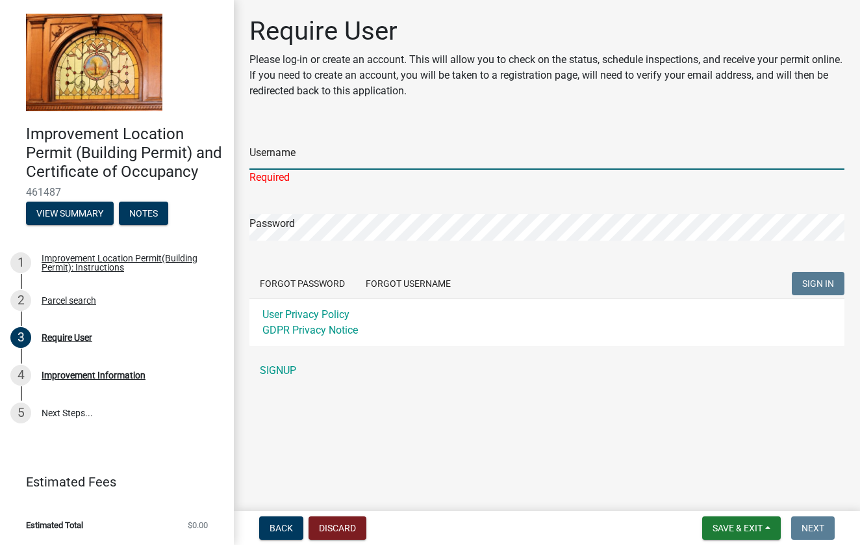
type input "michellewilmo"
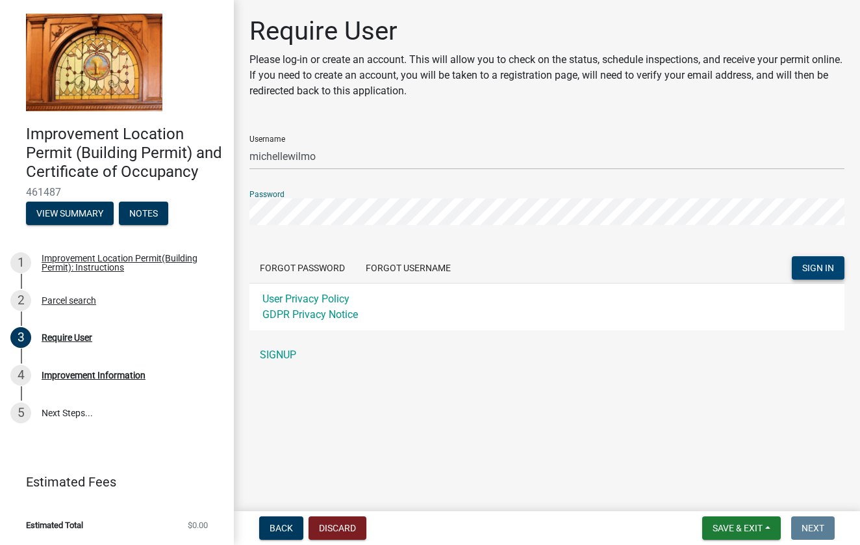
click at [817, 270] on span "SIGN IN" at bounding box center [819, 268] width 32 height 10
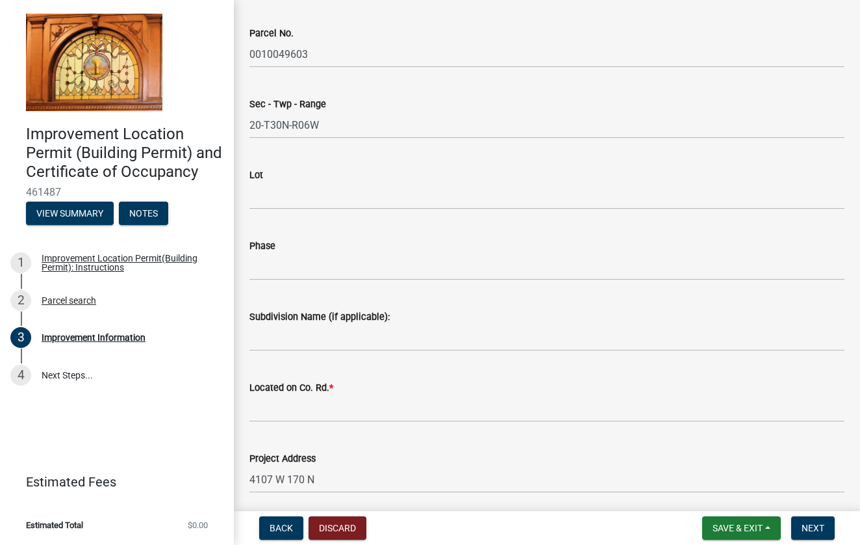
scroll to position [313, 0]
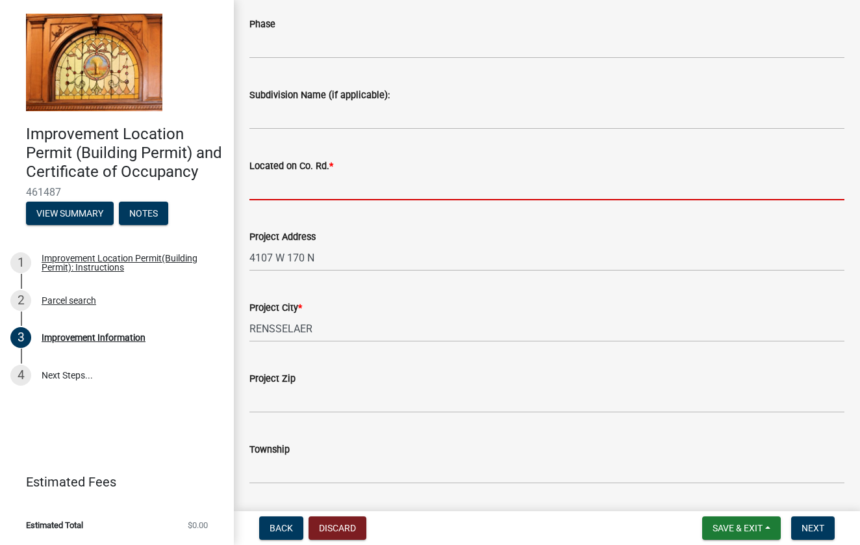
click at [439, 181] on input "Located on Co. Rd. *" at bounding box center [547, 187] width 595 height 27
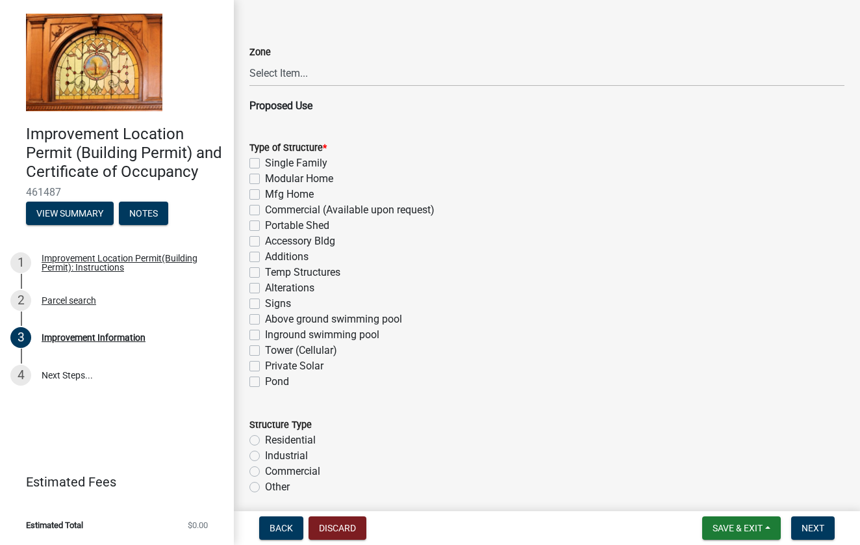
scroll to position [797, 0]
type input "170 n"
click at [265, 237] on label "Accessory Bldg" at bounding box center [300, 241] width 70 height 16
click at [265, 237] on input "Accessory Bldg" at bounding box center [269, 237] width 8 height 8
checkbox input "true"
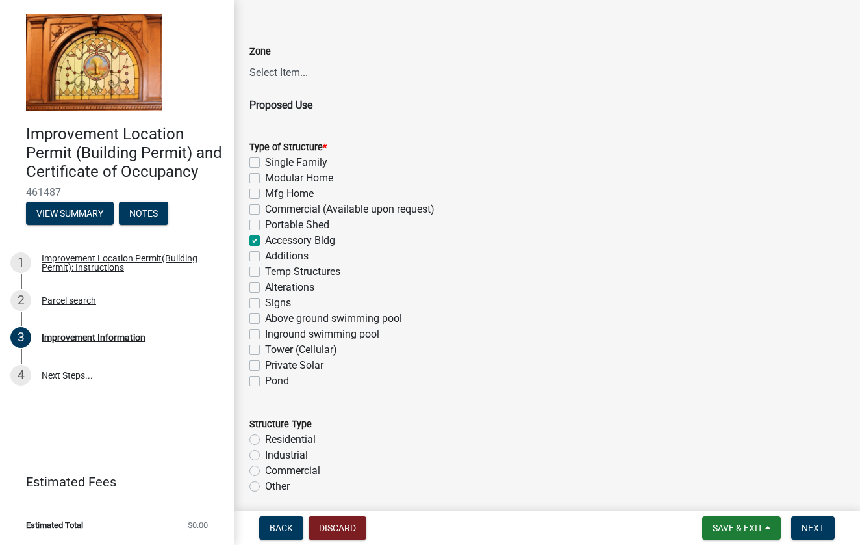
checkbox input "false"
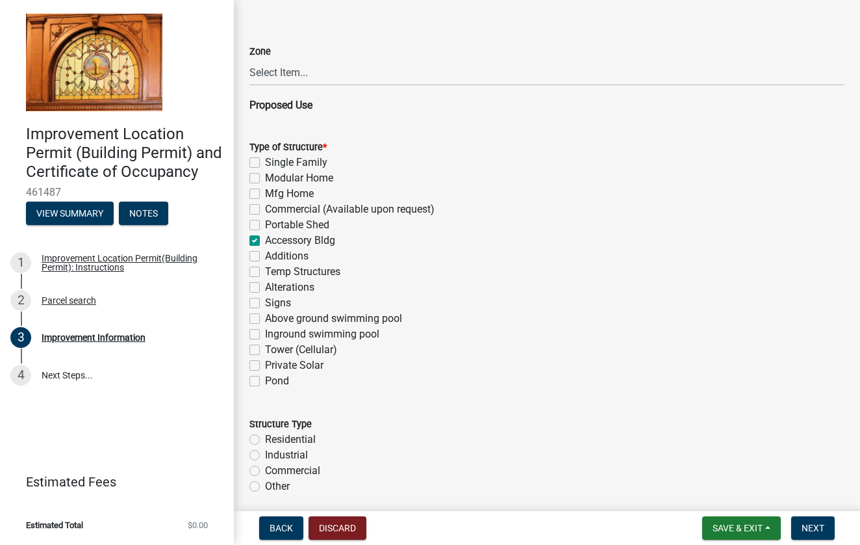
checkbox input "true"
checkbox input "false"
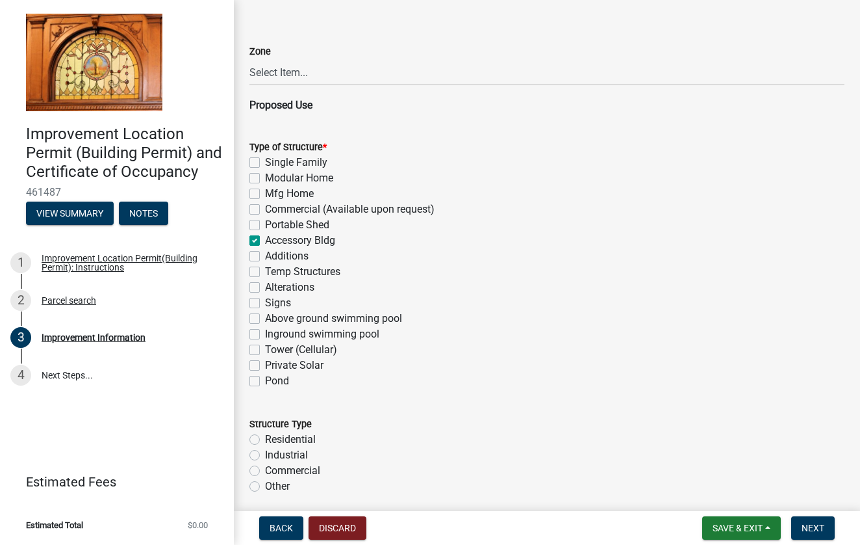
checkbox input "false"
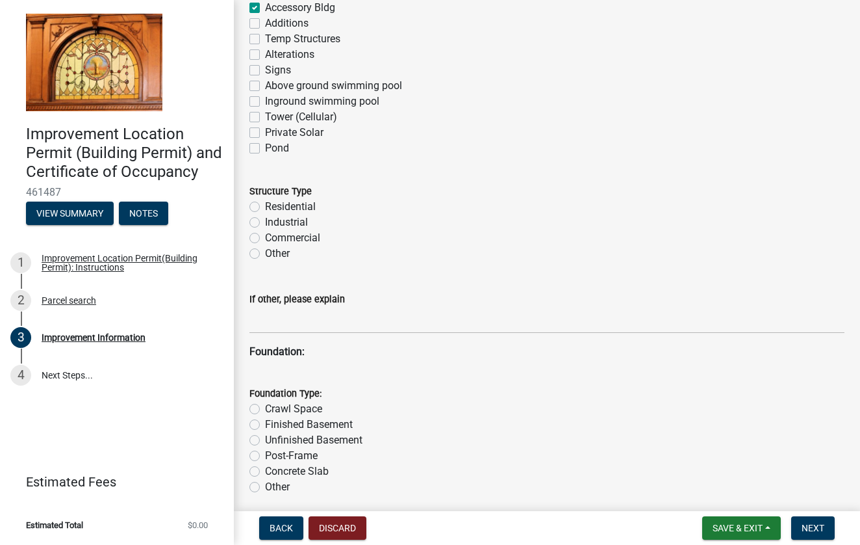
scroll to position [1031, 0]
click at [265, 205] on label "Residential" at bounding box center [290, 206] width 51 height 16
click at [265, 205] on input "Residential" at bounding box center [269, 202] width 8 height 8
radio input "true"
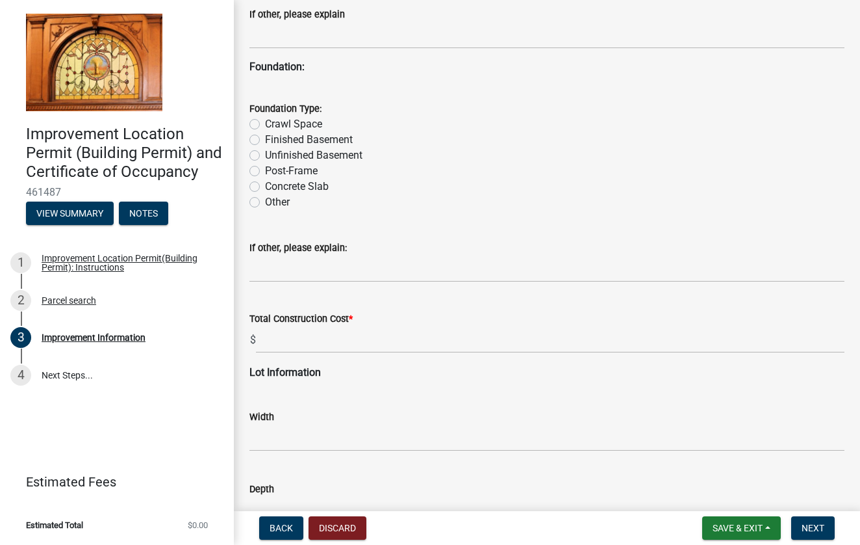
scroll to position [1318, 0]
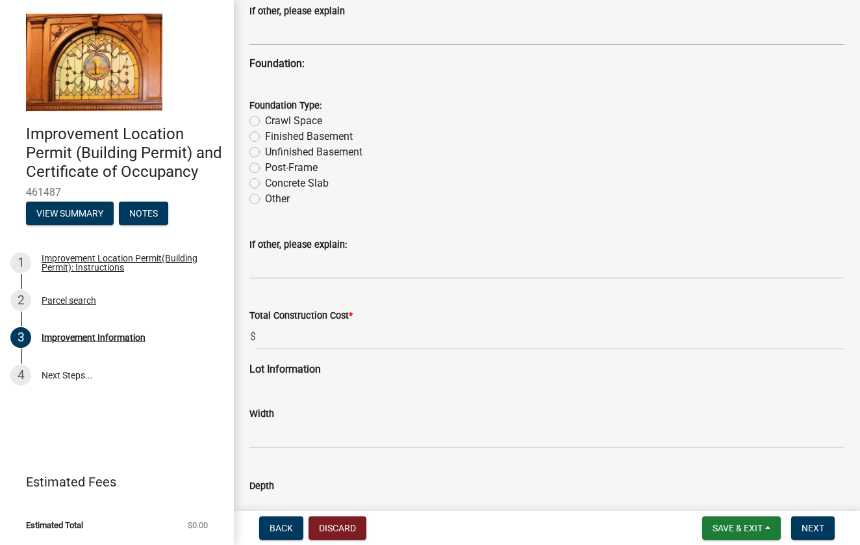
click at [265, 184] on label "Concrete Slab" at bounding box center [297, 183] width 64 height 16
click at [265, 184] on input "Concrete Slab" at bounding box center [269, 179] width 8 height 8
radio input "true"
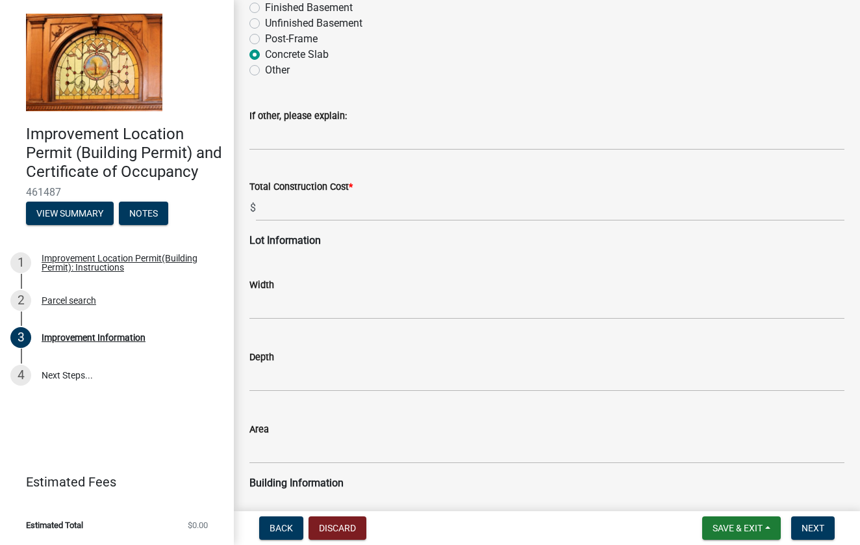
scroll to position [1447, 0]
click at [289, 211] on input "text" at bounding box center [550, 207] width 589 height 27
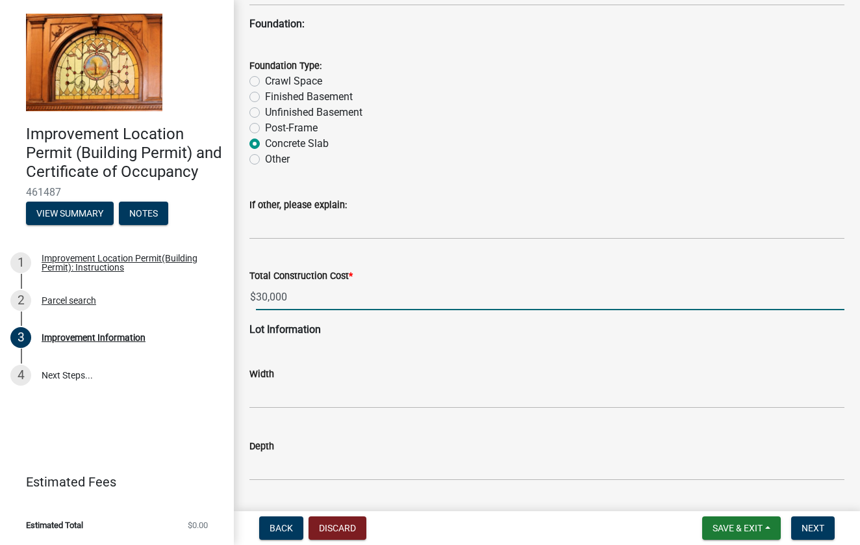
scroll to position [1346, 0]
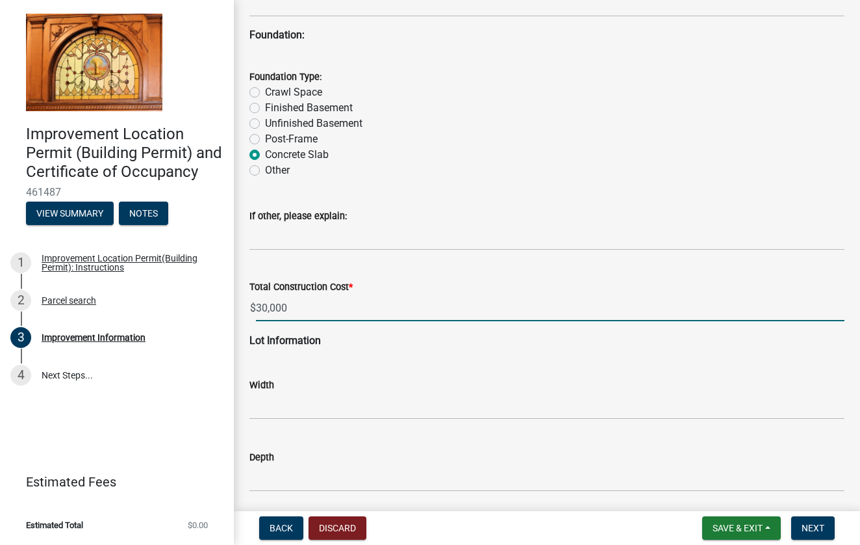
type input "30000"
click at [281, 143] on label "Post-Frame" at bounding box center [291, 139] width 53 height 16
click at [274, 140] on input "Post-Frame" at bounding box center [269, 135] width 8 height 8
radio input "true"
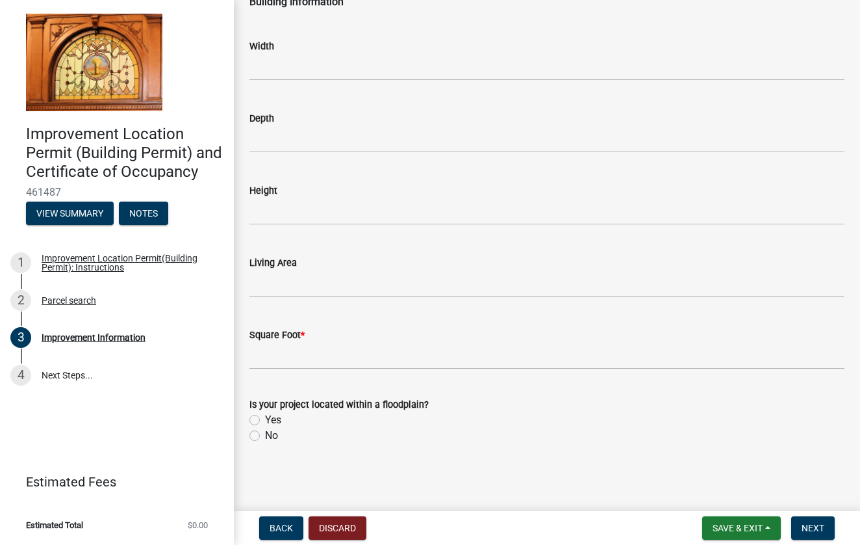
scroll to position [1927, 0]
click at [364, 356] on input "text" at bounding box center [547, 355] width 595 height 27
type input "3200"
click at [824, 530] on span "Next" at bounding box center [813, 527] width 23 height 10
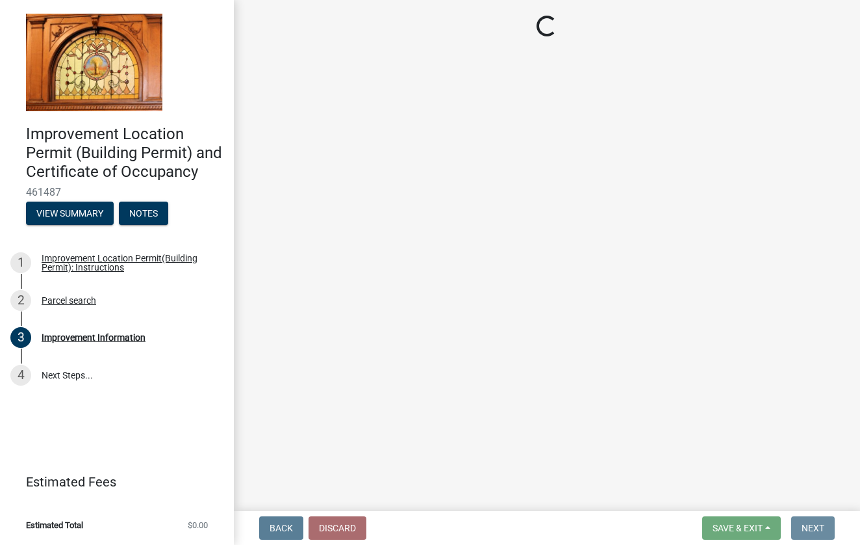
scroll to position [0, 0]
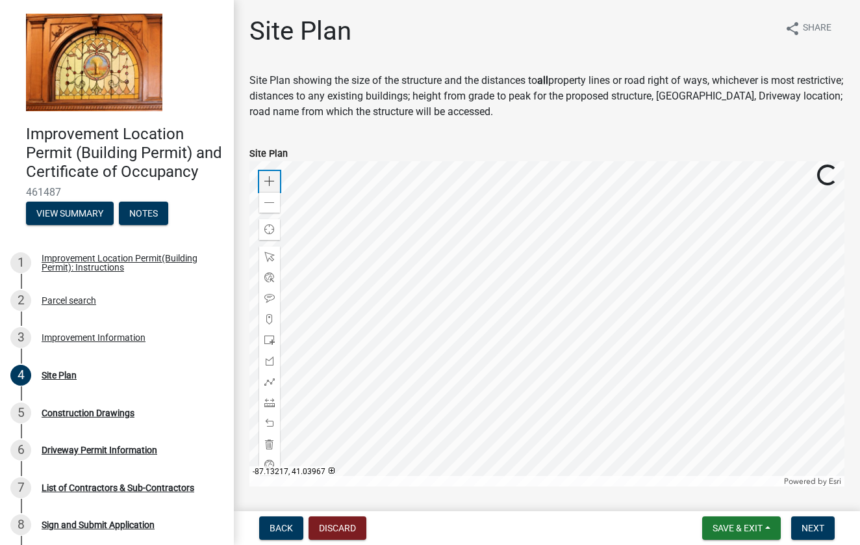
click at [268, 179] on span at bounding box center [269, 181] width 10 height 10
click at [271, 343] on span at bounding box center [269, 340] width 10 height 10
click at [269, 423] on span at bounding box center [269, 423] width 10 height 10
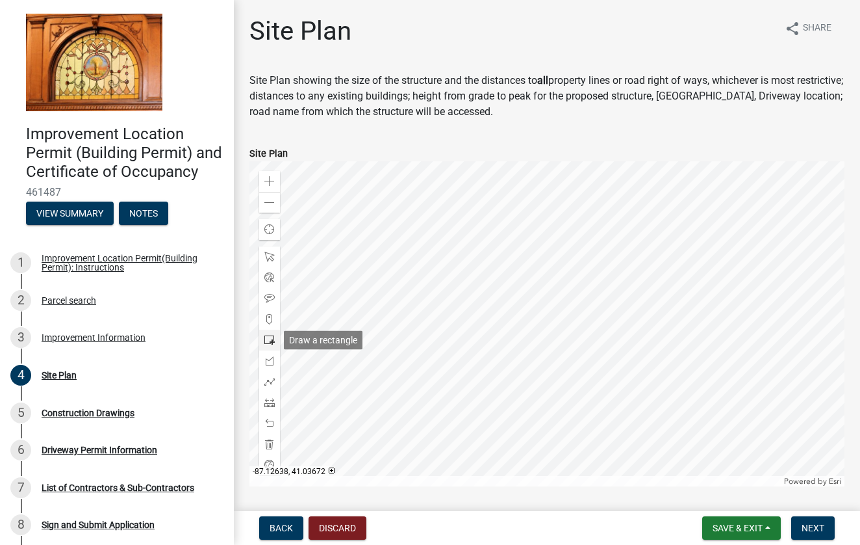
click at [270, 339] on span at bounding box center [269, 340] width 10 height 10
click at [818, 526] on span "Next" at bounding box center [813, 527] width 23 height 10
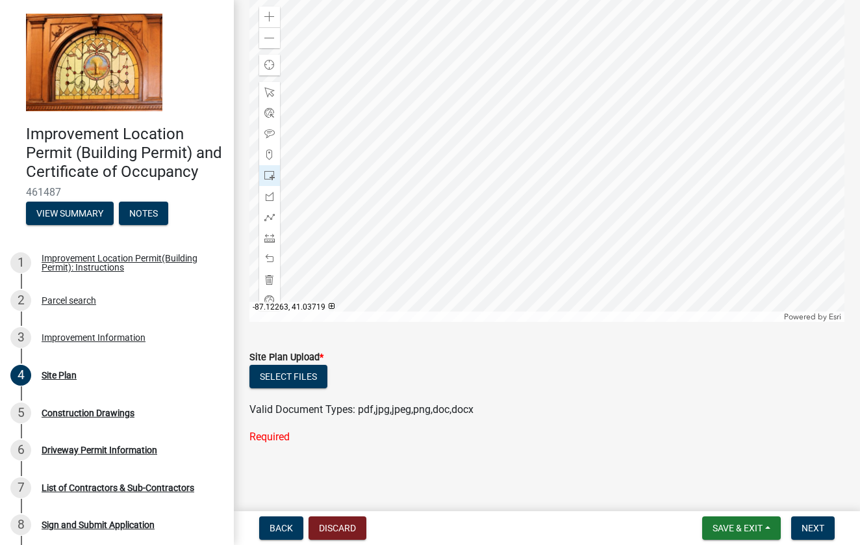
scroll to position [164, 0]
click at [303, 373] on button "Select files" at bounding box center [289, 376] width 78 height 23
click at [276, 383] on button "Select files" at bounding box center [289, 376] width 78 height 23
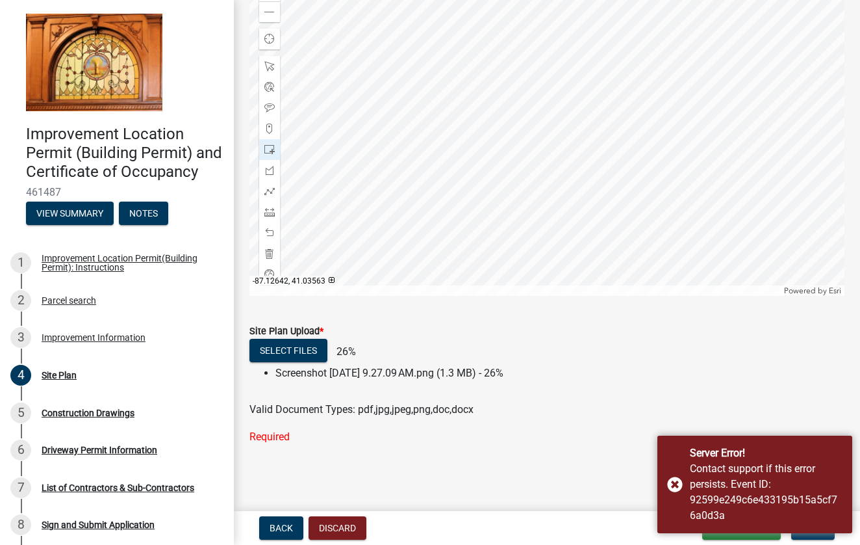
scroll to position [190, 0]
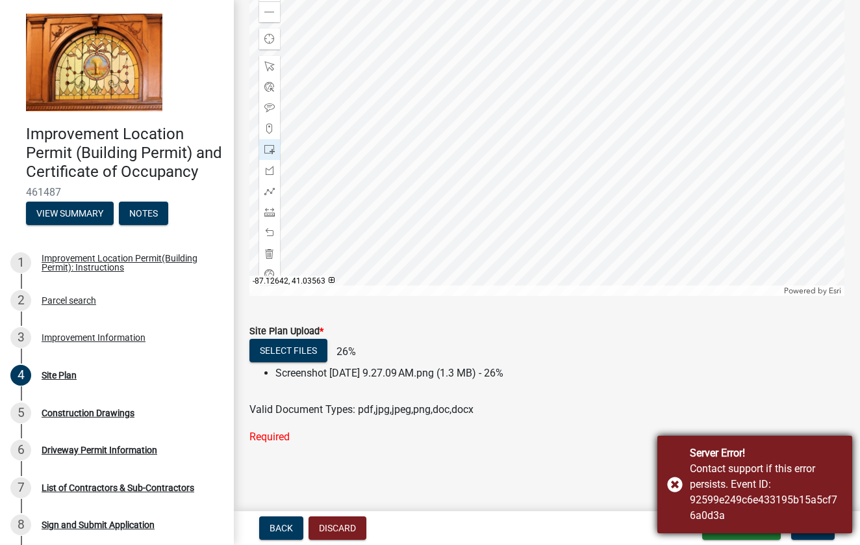
click at [736, 479] on div "Contact support if this error persists. Event ID: 92599e249c6e433195b15a5cf76a0…" at bounding box center [766, 492] width 153 height 62
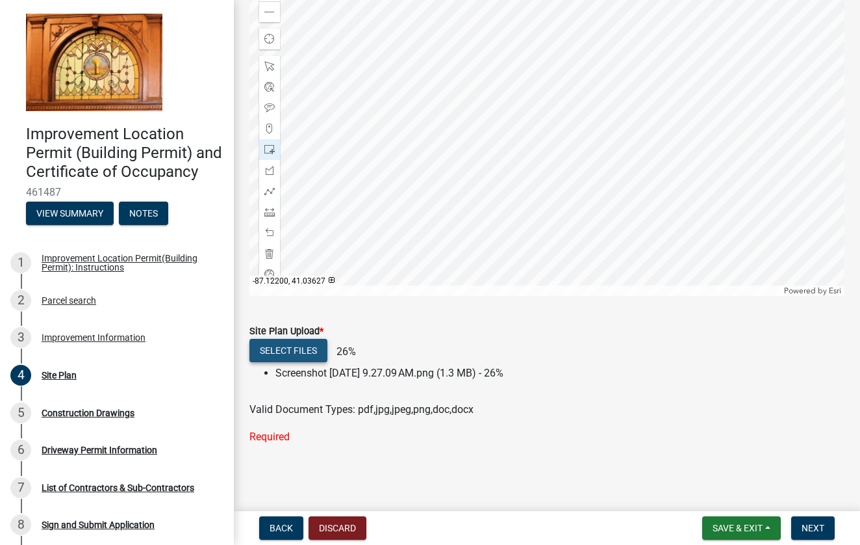
click at [305, 350] on button "Select files" at bounding box center [289, 350] width 78 height 23
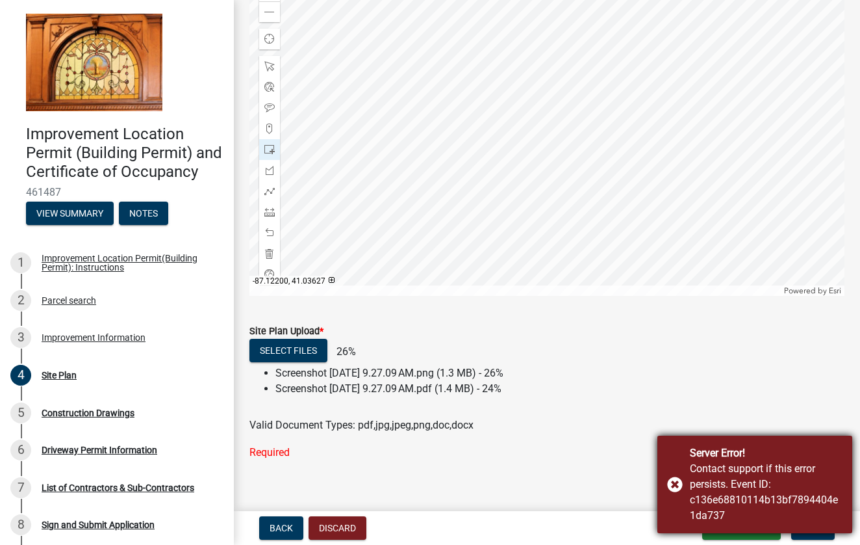
click at [680, 478] on div "Server Error! Contact support if this error persists. Event ID: c136e68810114b1…" at bounding box center [755, 483] width 195 height 97
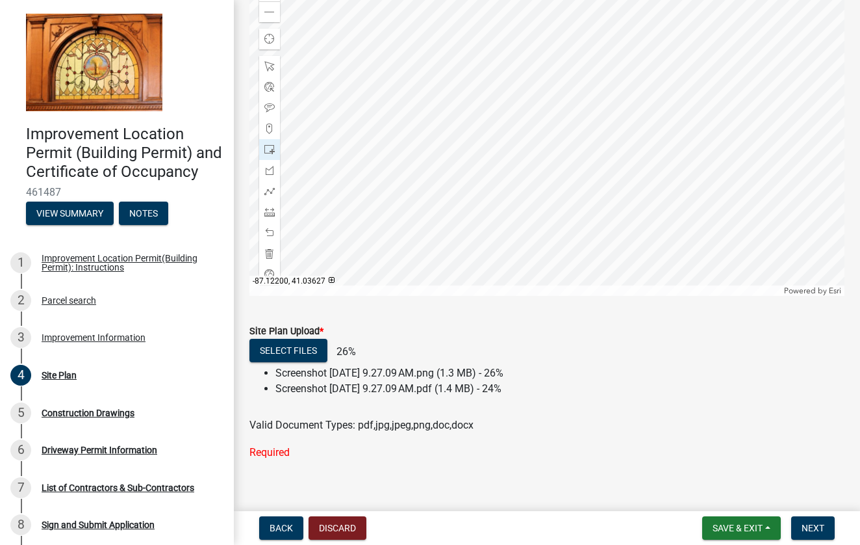
click at [473, 371] on li "Screenshot [DATE] 9.27.09 AM.png (1.3 MB) - 26%" at bounding box center [560, 373] width 569 height 16
click at [363, 380] on li "Screenshot [DATE] 9.27.09 AM.png (1.3 MB) - 26%" at bounding box center [560, 373] width 569 height 16
click at [478, 427] on div "Valid Document Types: pdf,jpg,jpeg,png,doc,docx" at bounding box center [547, 425] width 615 height 16
click at [823, 523] on span "Next" at bounding box center [813, 527] width 23 height 10
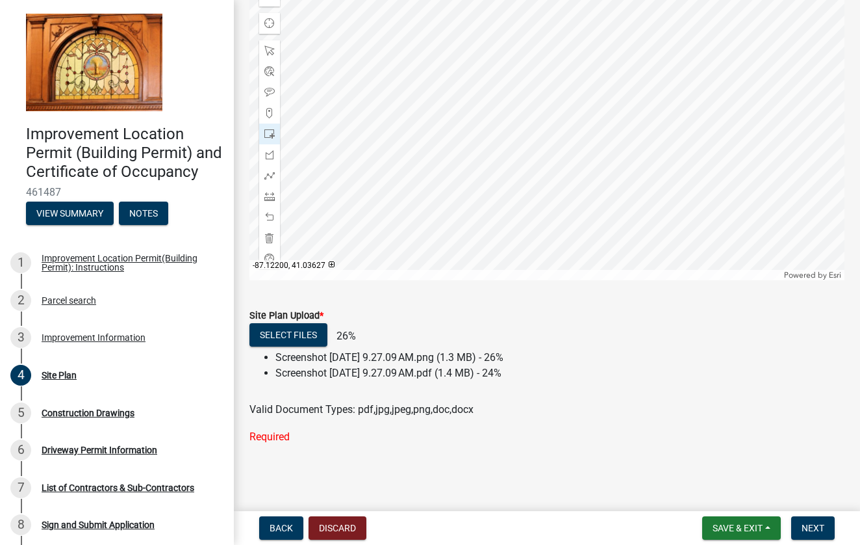
scroll to position [206, 0]
click at [428, 346] on div "Select files 26%" at bounding box center [547, 336] width 595 height 27
click at [424, 402] on div "Valid Document Types: pdf,jpg,jpeg,png,doc,docx" at bounding box center [547, 410] width 615 height 16
click at [420, 368] on li "Screenshot [DATE] 9.27.09 AM.pdf (1.4 MB) - 24%" at bounding box center [560, 373] width 569 height 16
click at [270, 527] on span "Back" at bounding box center [281, 527] width 23 height 10
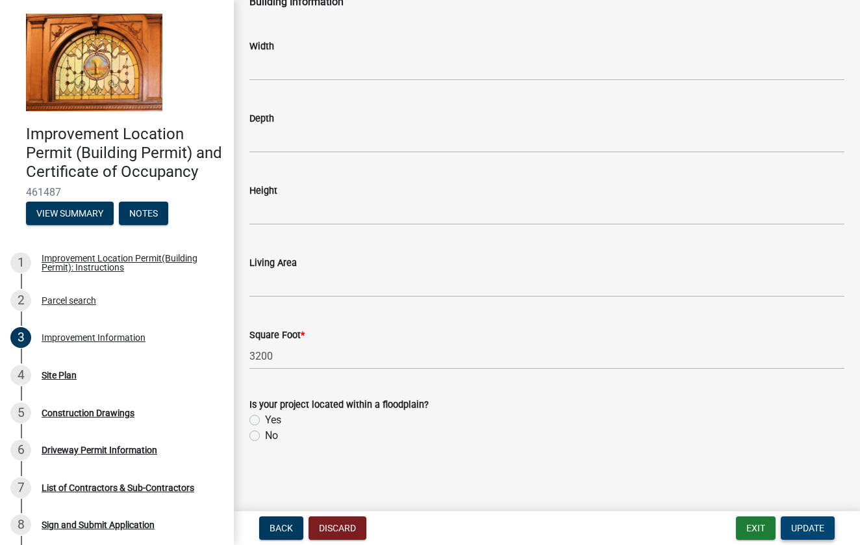
scroll to position [1927, 0]
click at [820, 527] on span "Update" at bounding box center [807, 527] width 33 height 10
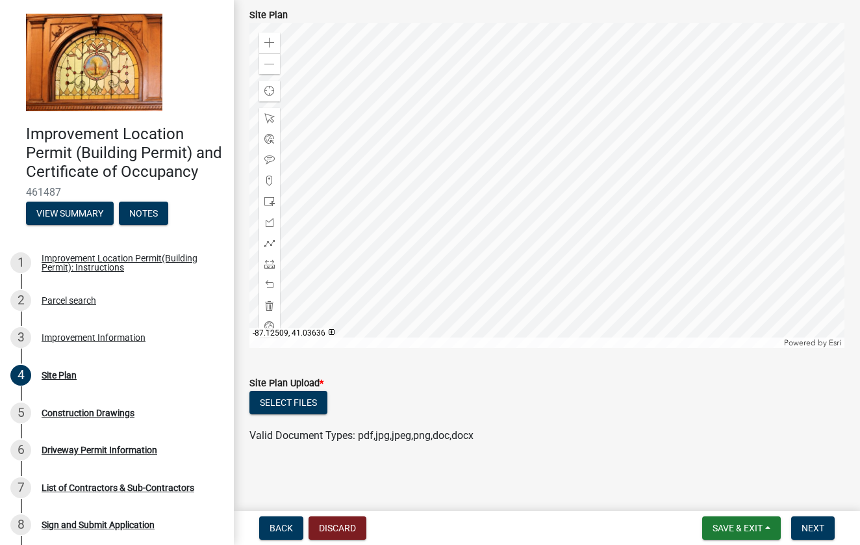
scroll to position [138, 0]
click at [303, 406] on button "Select files" at bounding box center [289, 402] width 78 height 23
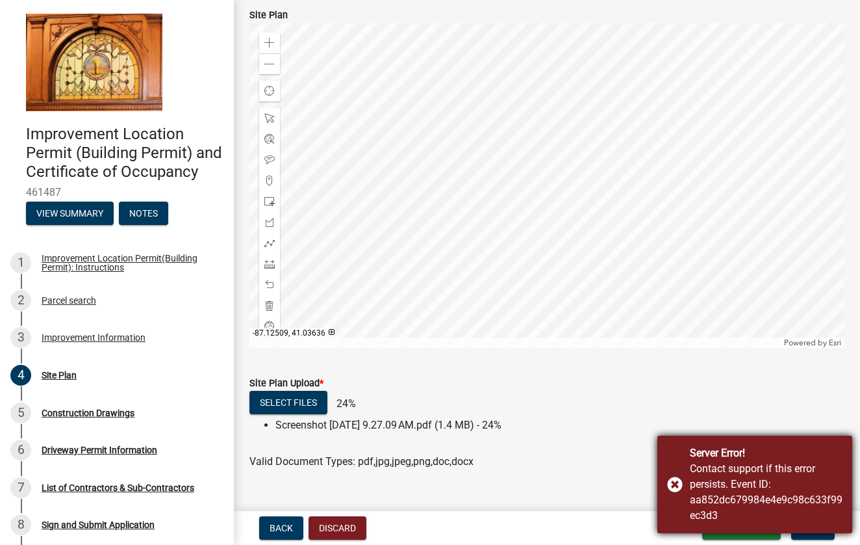
click at [803, 509] on div "Contact support if this error persists. Event ID: aa852dc679984e4e9c98c633f99ec…" at bounding box center [766, 492] width 153 height 62
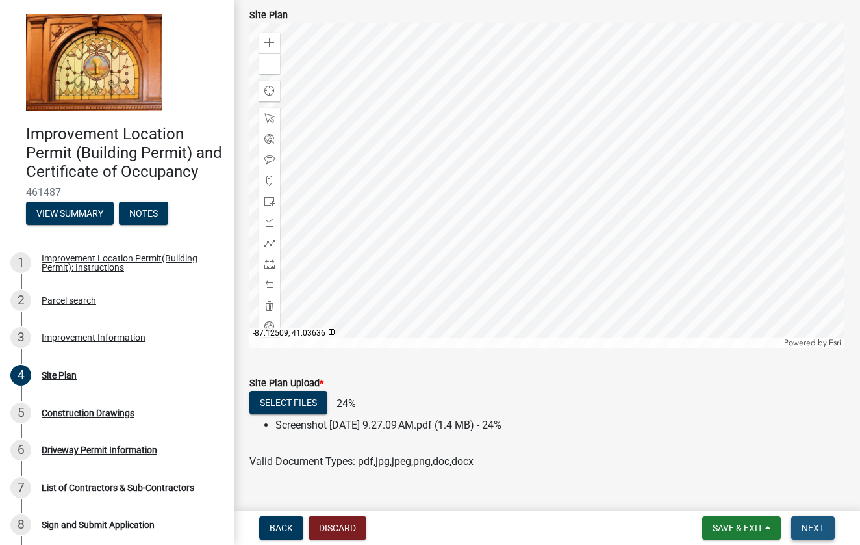
click at [814, 529] on span "Next" at bounding box center [813, 527] width 23 height 10
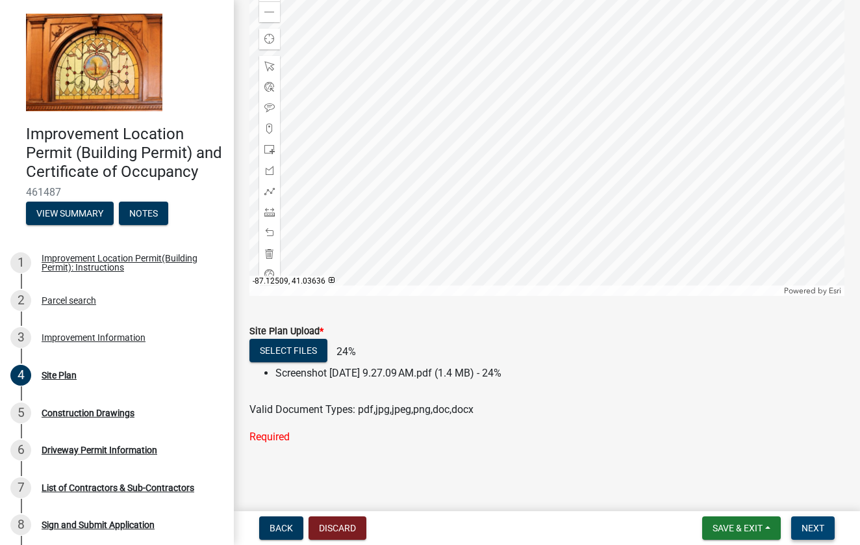
scroll to position [190, 0]
click at [814, 530] on span "Next" at bounding box center [813, 527] width 23 height 10
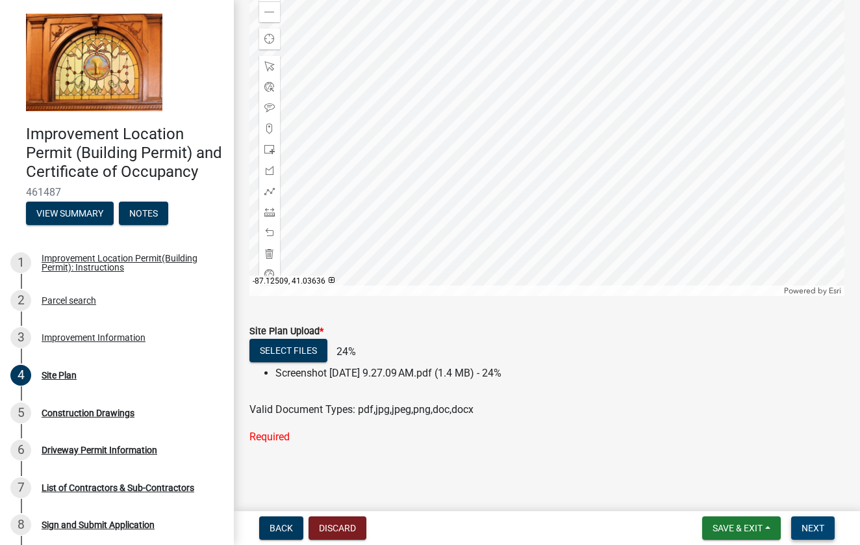
click at [814, 530] on span "Next" at bounding box center [813, 527] width 23 height 10
click at [405, 360] on div "Select files 24%" at bounding box center [547, 352] width 595 height 27
click at [410, 381] on wm-upload "Select files 24% Screenshot [DATE] 9.27.09 AM.pdf (1.4 MB) - 24% Valid Document…" at bounding box center [547, 378] width 595 height 79
click at [822, 530] on span "Next" at bounding box center [813, 527] width 23 height 10
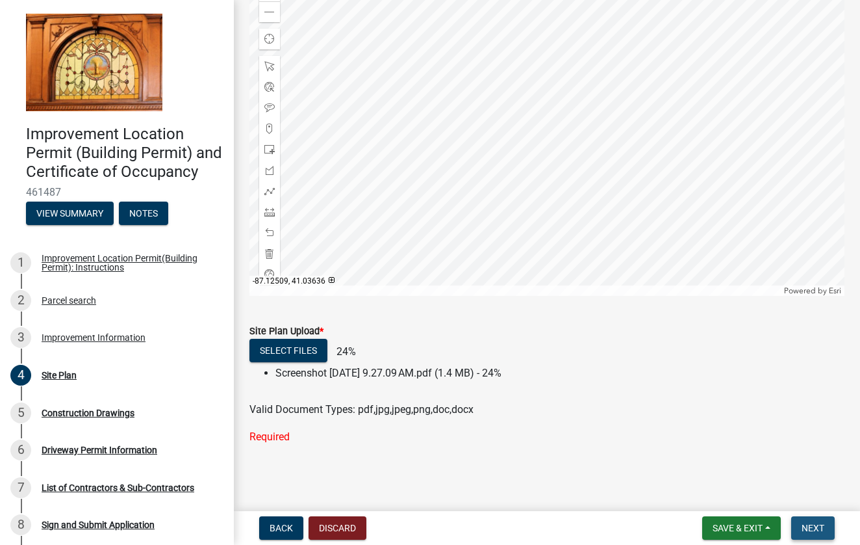
click at [822, 530] on span "Next" at bounding box center [813, 527] width 23 height 10
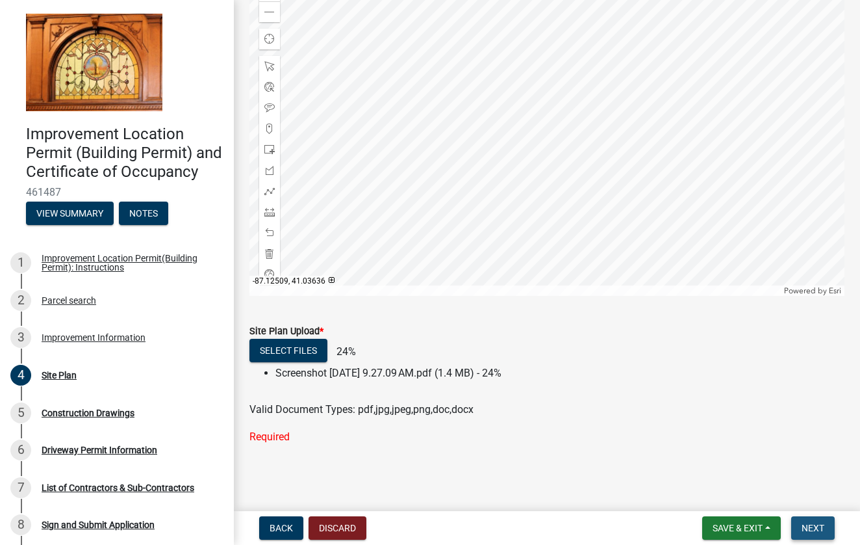
click at [822, 530] on span "Next" at bounding box center [813, 527] width 23 height 10
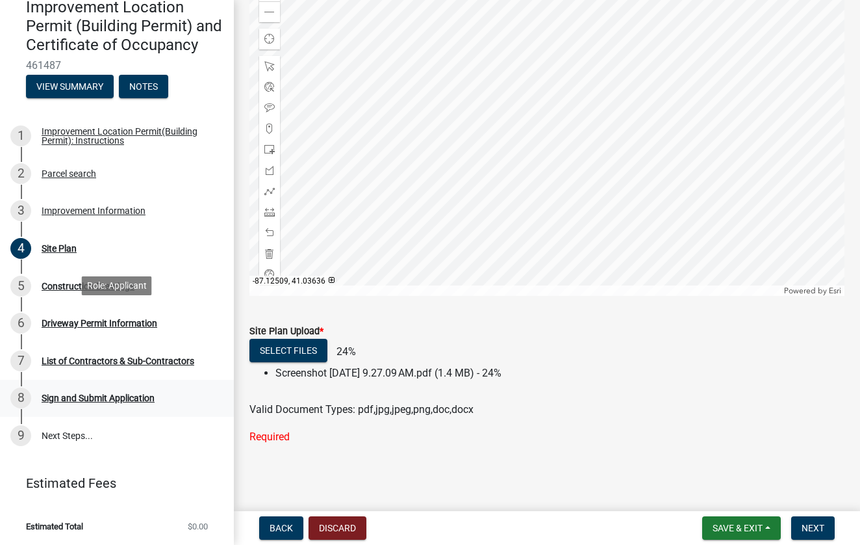
scroll to position [126, 0]
click at [815, 521] on button "Next" at bounding box center [813, 527] width 44 height 23
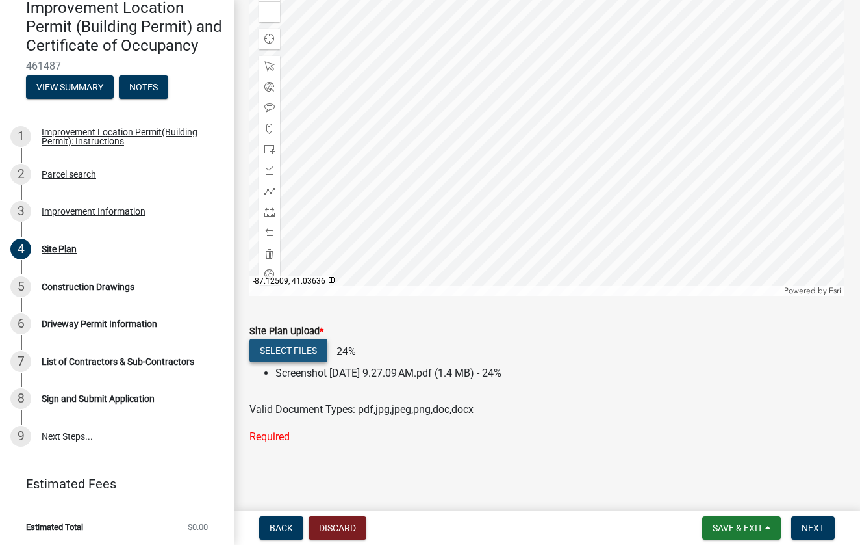
click at [310, 348] on button "Select files" at bounding box center [289, 350] width 78 height 23
click at [817, 530] on span "Next" at bounding box center [813, 527] width 23 height 10
click at [276, 338] on div "Site Plan Upload *" at bounding box center [547, 331] width 595 height 16
click at [276, 342] on button "Select files" at bounding box center [289, 350] width 78 height 23
click at [307, 350] on button "Select files" at bounding box center [289, 350] width 78 height 23
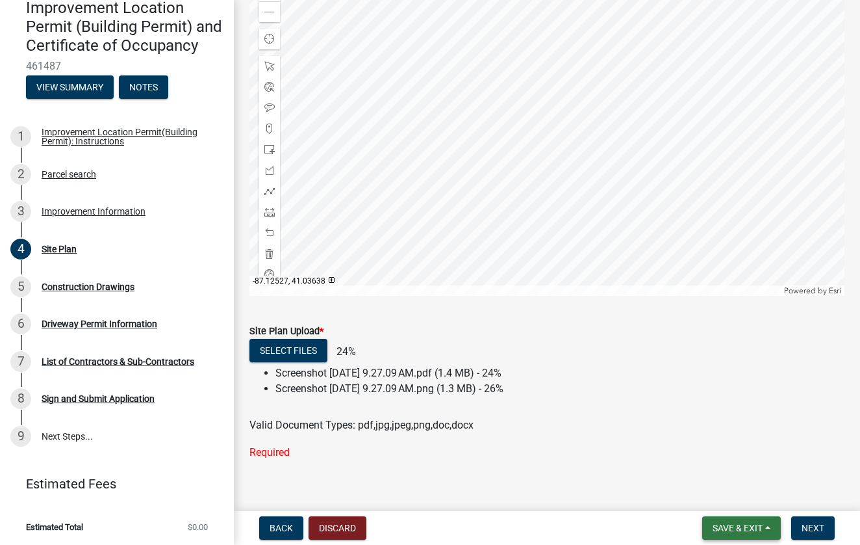
click at [715, 524] on span "Save & Exit" at bounding box center [738, 527] width 50 height 10
click at [709, 492] on button "Save & Exit" at bounding box center [729, 493] width 104 height 31
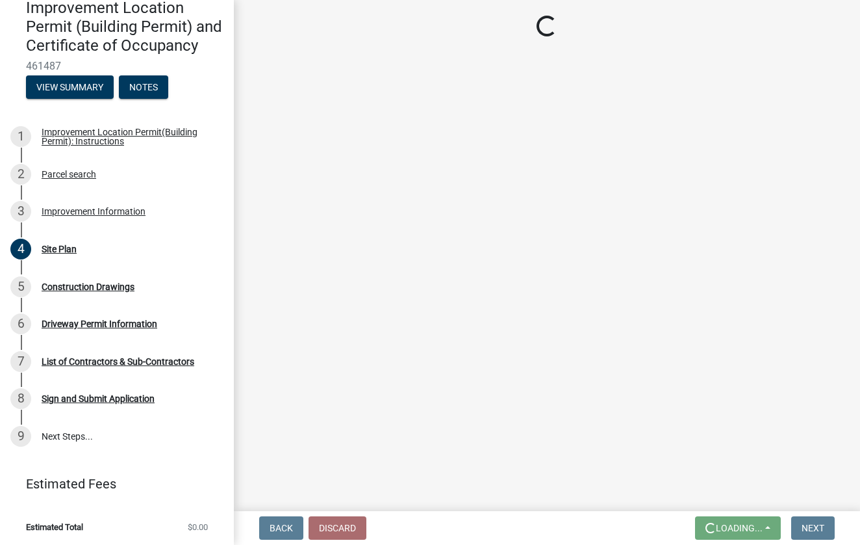
scroll to position [0, 0]
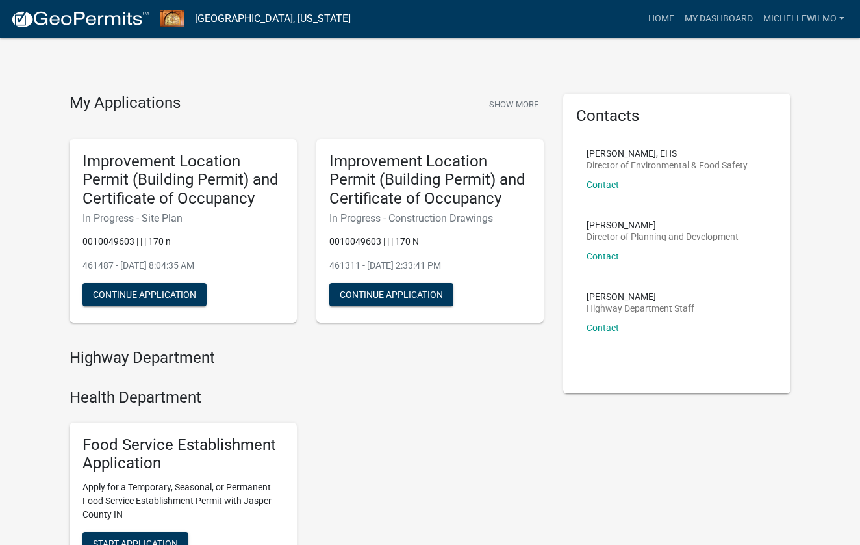
drag, startPoint x: 704, startPoint y: 10, endPoint x: 515, endPoint y: 335, distance: 376.3
click at [515, 335] on div "My Applications Show More Improvement Location Permit (Building Permit) and Cer…" at bounding box center [307, 221] width 494 height 255
click at [149, 292] on button "Continue Application" at bounding box center [145, 294] width 124 height 23
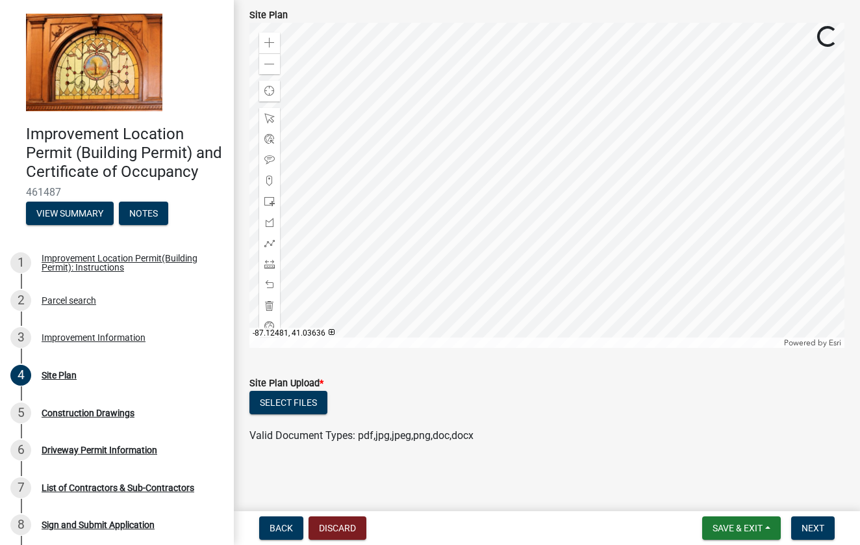
scroll to position [138, 0]
click at [310, 409] on button "Select files" at bounding box center [289, 402] width 78 height 23
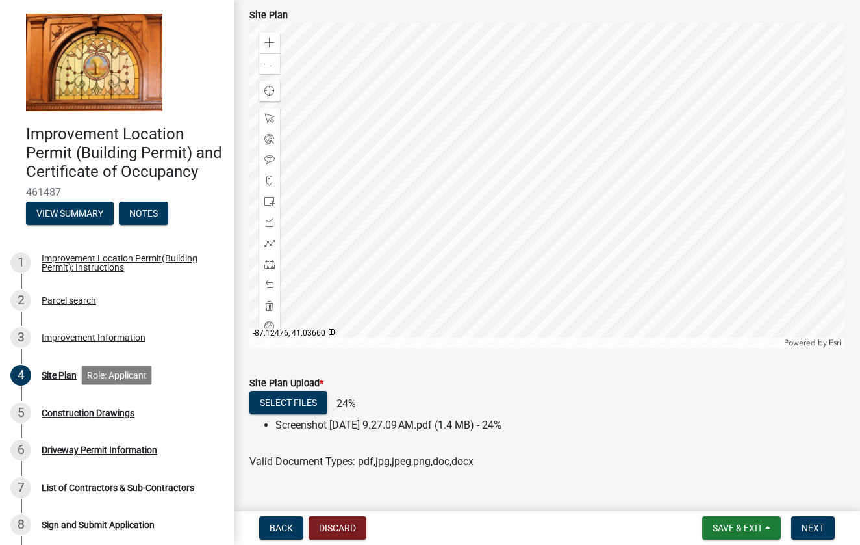
click at [79, 415] on div "Construction Drawings" at bounding box center [88, 412] width 93 height 9
click at [79, 408] on div "Construction Drawings" at bounding box center [88, 412] width 93 height 9
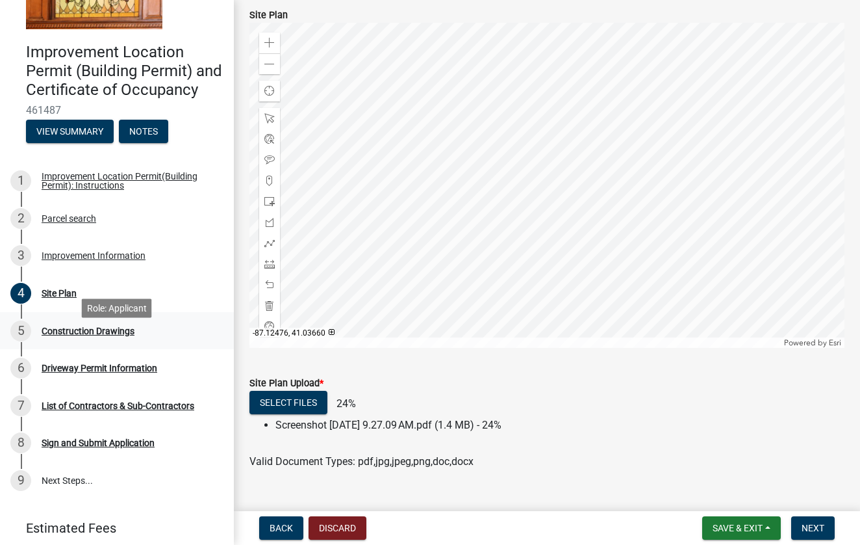
scroll to position [109, 0]
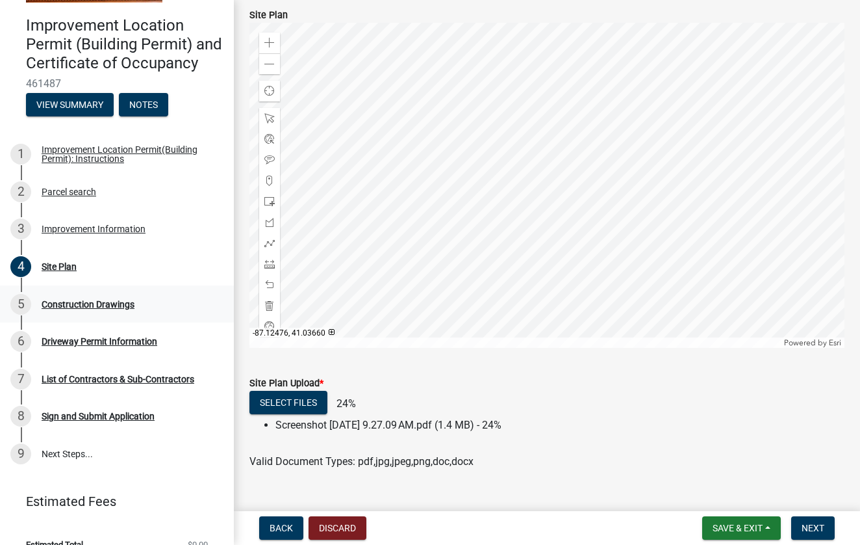
click at [84, 309] on div "5 Construction Drawings" at bounding box center [111, 304] width 203 height 21
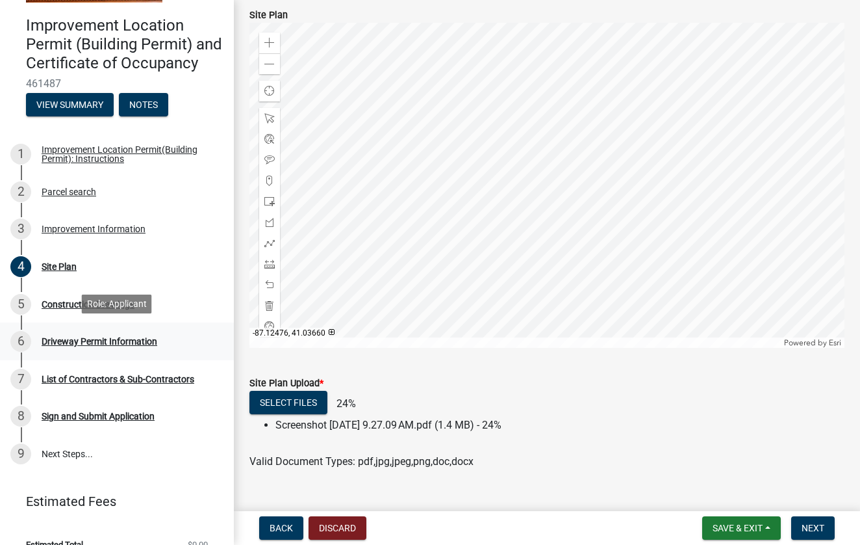
click at [66, 340] on div "Driveway Permit Information" at bounding box center [100, 341] width 116 height 9
click at [60, 301] on div "Construction Drawings" at bounding box center [88, 304] width 93 height 9
click at [60, 345] on div "6 Driveway Permit Information" at bounding box center [111, 341] width 203 height 21
click at [139, 301] on div "5 Construction Drawings" at bounding box center [111, 304] width 203 height 21
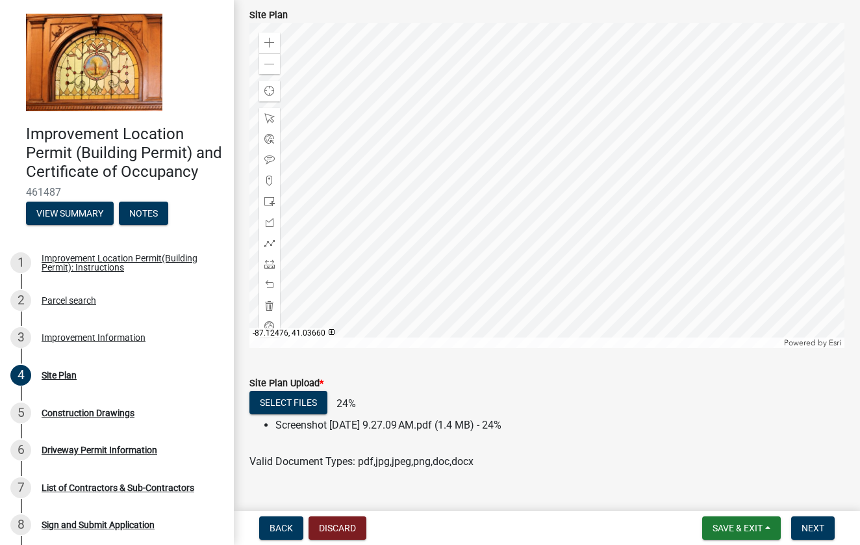
scroll to position [0, 0]
click at [751, 523] on span "Save & Exit" at bounding box center [738, 527] width 50 height 10
click at [693, 491] on button "Save & Exit" at bounding box center [729, 493] width 104 height 31
